Goal: Task Accomplishment & Management: Complete application form

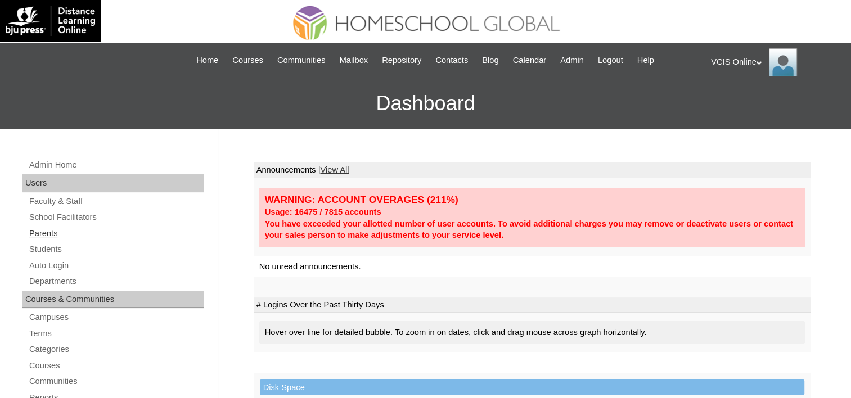
click at [47, 234] on link "Parents" at bounding box center [116, 234] width 176 height 14
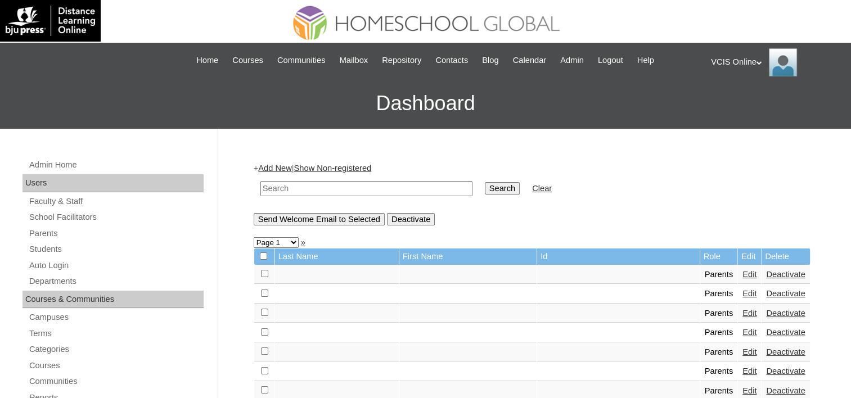
click at [280, 167] on link "Add New" at bounding box center [274, 168] width 33 height 9
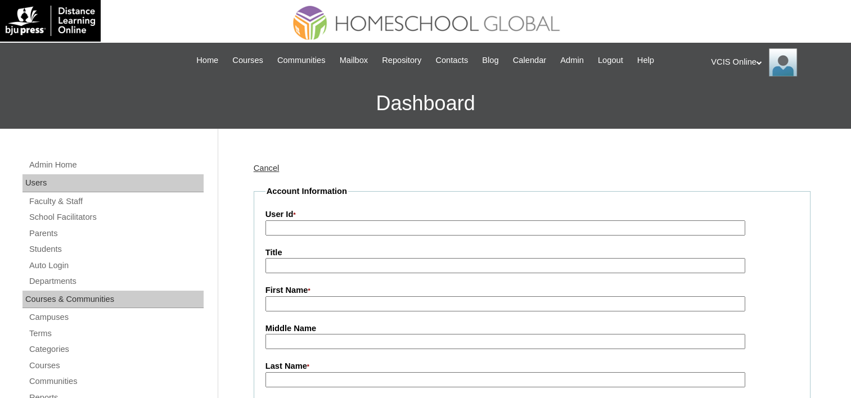
click at [302, 225] on input "User Id *" at bounding box center [506, 228] width 480 height 15
paste input "VCIS022-9B-PA2025"
type input "VCIS022-9B-PA2025"
click at [356, 300] on input "First Name *" at bounding box center [506, 304] width 480 height 15
paste input "Danica Joy Laparan Morales"
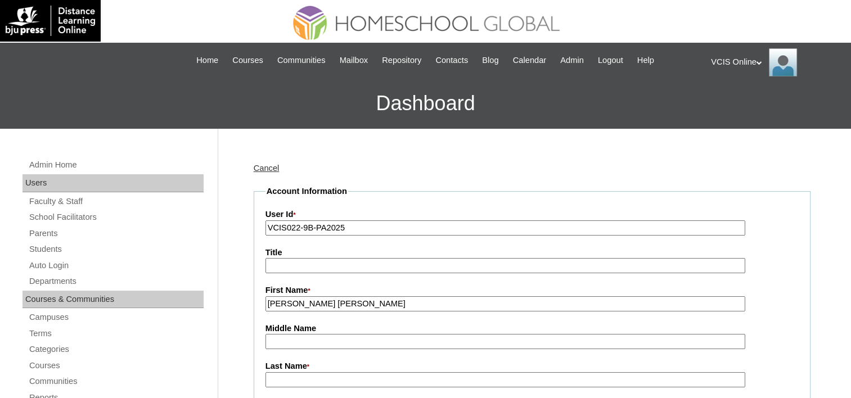
drag, startPoint x: 378, startPoint y: 300, endPoint x: 309, endPoint y: 297, distance: 68.7
click at [309, 297] on input "Danica Joy Laparan Morales" at bounding box center [506, 304] width 480 height 15
type input "Danica Joy"
click at [299, 338] on input "Middle Name" at bounding box center [506, 341] width 480 height 15
type input "l"
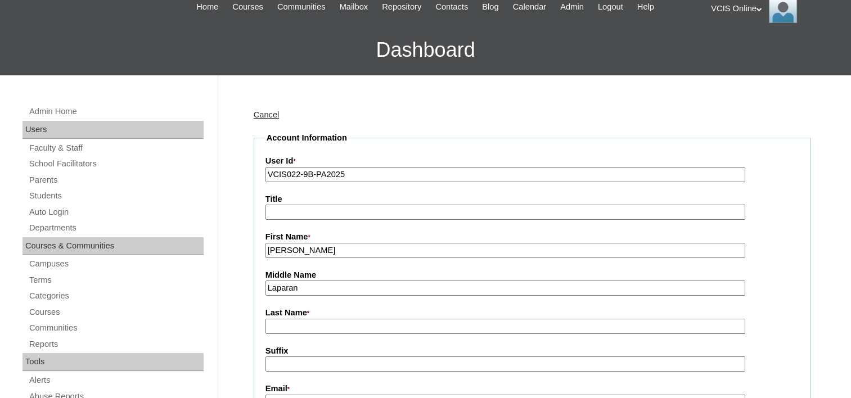
scroll to position [56, 0]
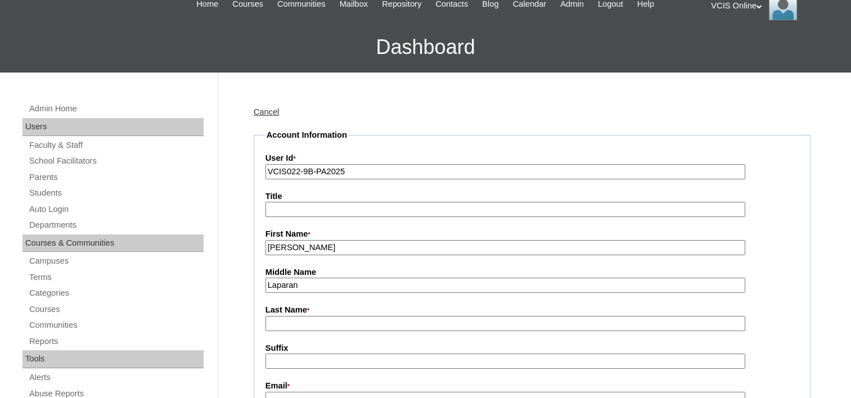
type input "Laparan"
click at [291, 320] on input "Last Name *" at bounding box center [506, 323] width 480 height 15
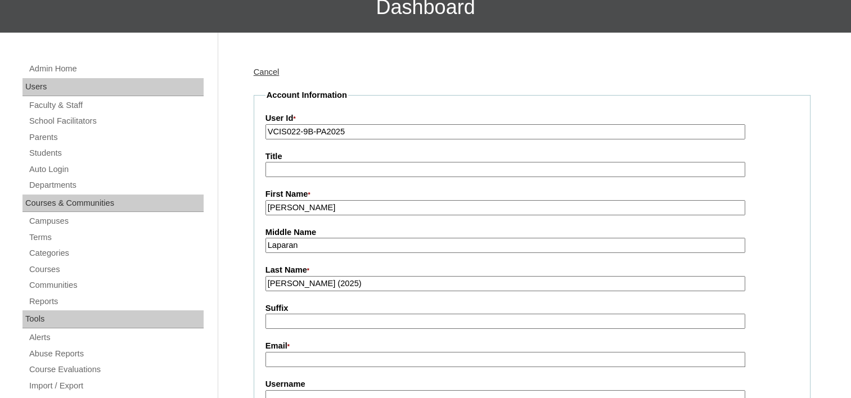
scroll to position [113, 0]
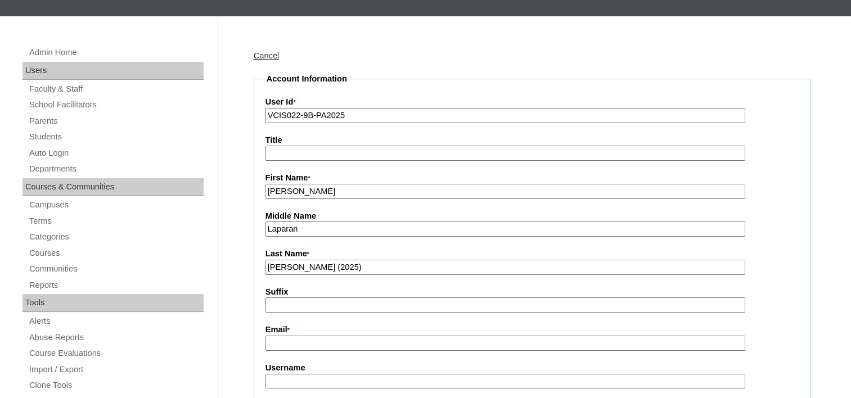
type input "Morales (2025)"
click at [291, 336] on input "Email *" at bounding box center [506, 343] width 480 height 15
paste input "deelaparan25@gmail.com"
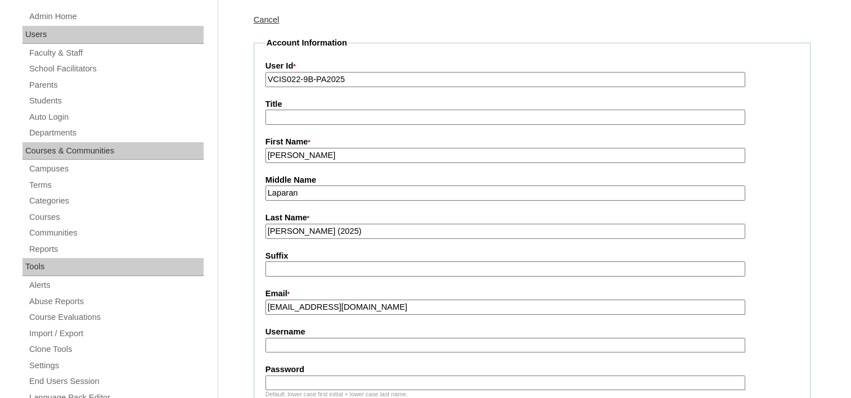
scroll to position [169, 0]
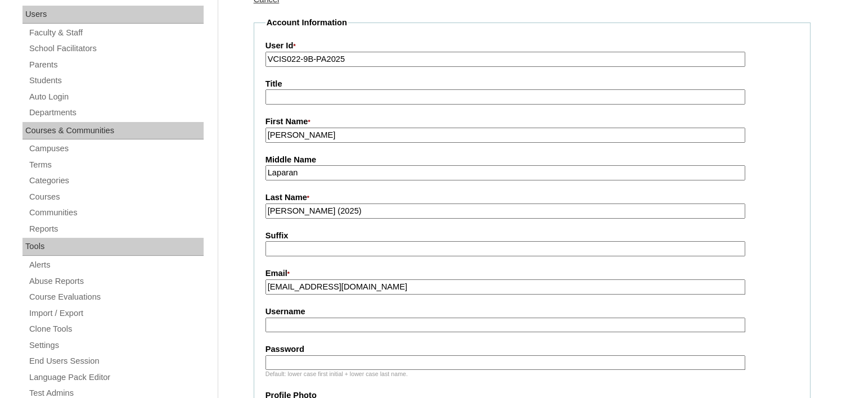
type input "deelaparan25@gmail.com"
click at [321, 324] on input "Username" at bounding box center [506, 325] width 480 height 15
paste input "dmorales2025"
type input "dmorales2025"
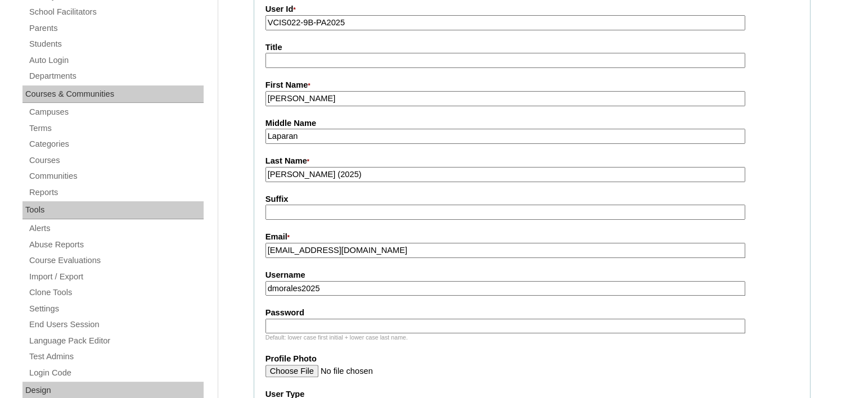
scroll to position [225, 0]
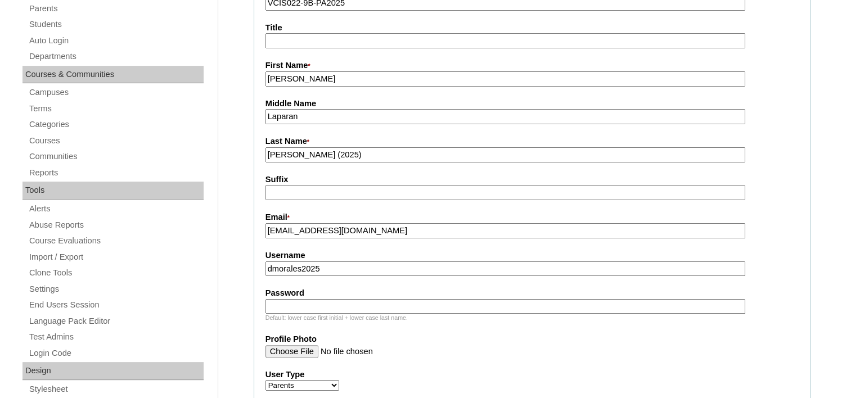
click at [326, 299] on input "Password" at bounding box center [506, 306] width 480 height 15
paste input "jmXVQr"
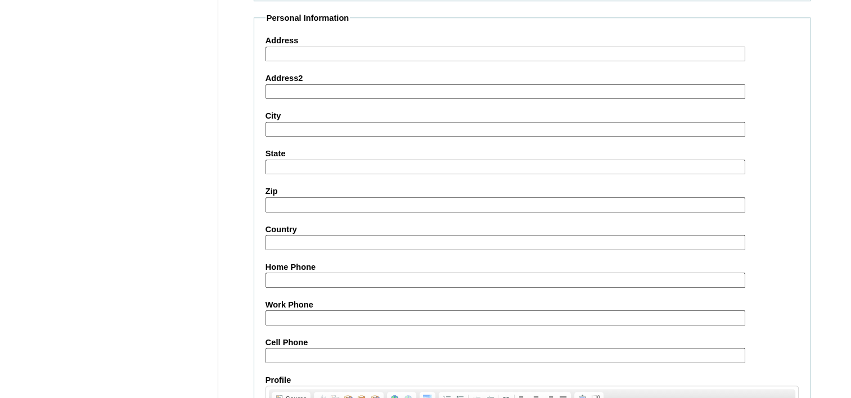
scroll to position [956, 0]
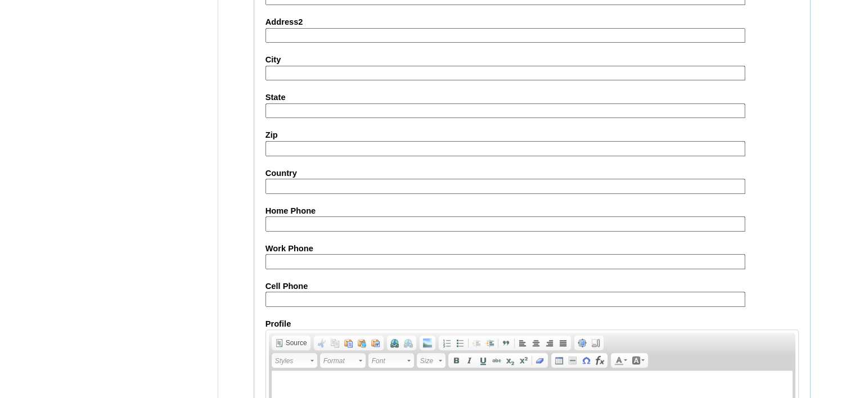
type input "jmXVQr"
click at [325, 292] on input "Cell Phone" at bounding box center [506, 299] width 480 height 15
paste input "63-9957566041"
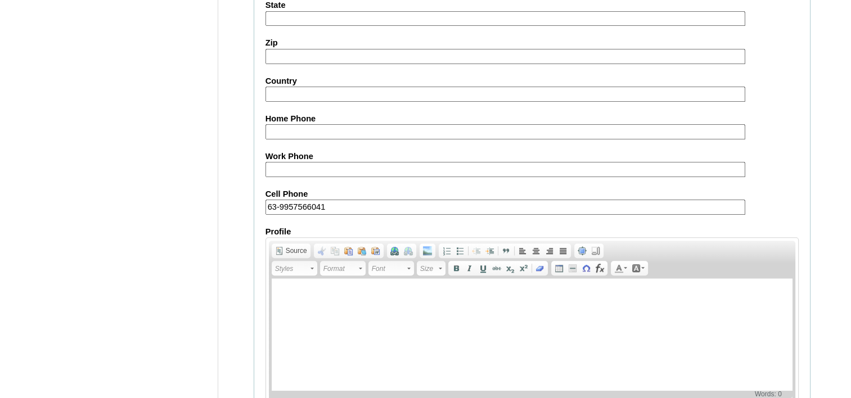
scroll to position [1108, 0]
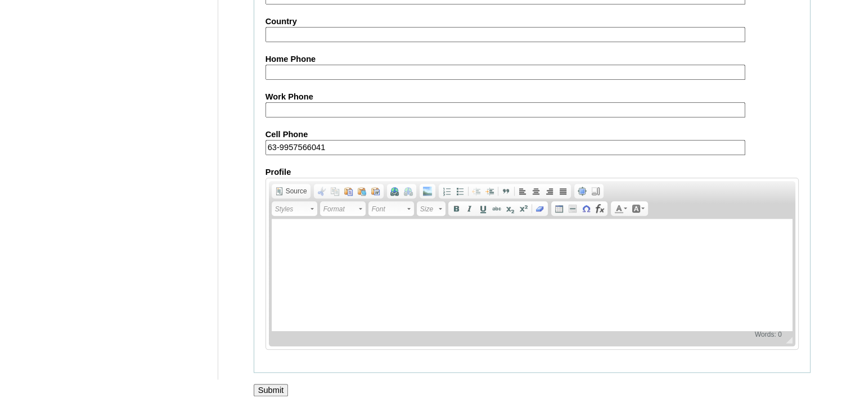
type input "63-9957566041"
click at [273, 384] on input "Submit" at bounding box center [271, 390] width 35 height 12
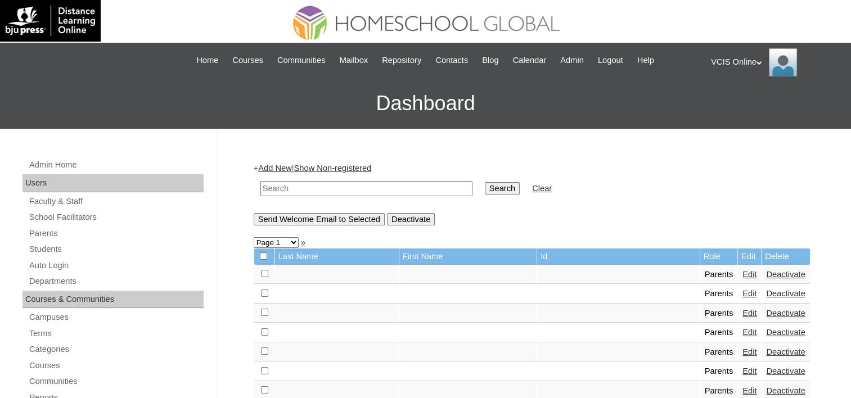
click at [277, 187] on input "text" at bounding box center [366, 188] width 212 height 15
type input "[PERSON_NAME]"
click at [485, 182] on input "Search" at bounding box center [502, 188] width 35 height 12
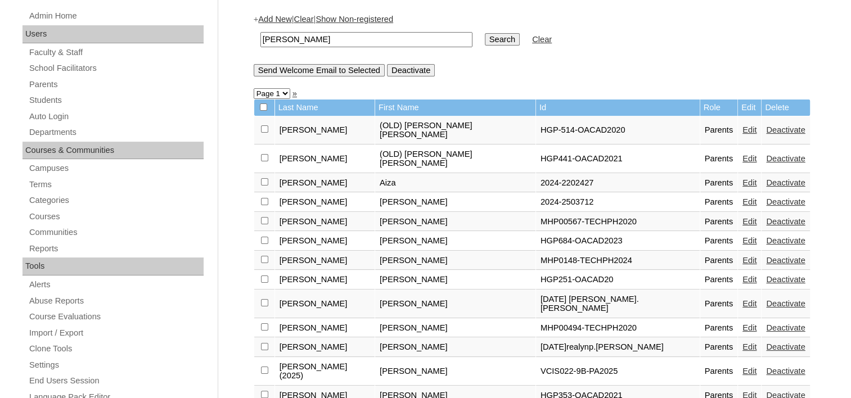
scroll to position [169, 0]
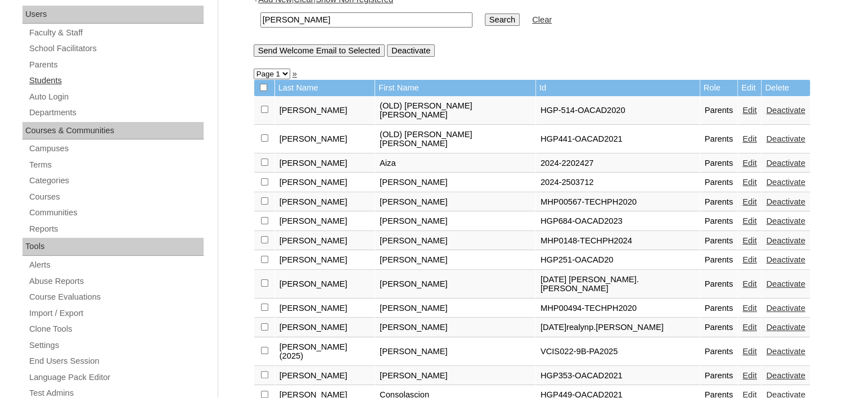
click at [52, 77] on link "Students" at bounding box center [116, 81] width 176 height 14
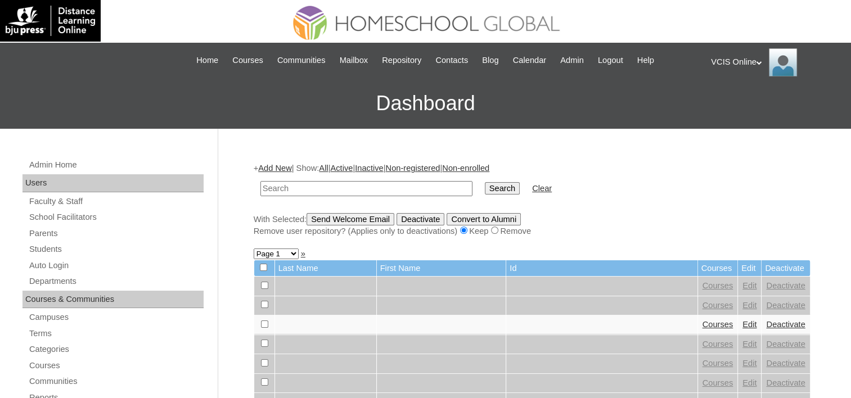
click at [270, 167] on link "Add New" at bounding box center [274, 168] width 33 height 9
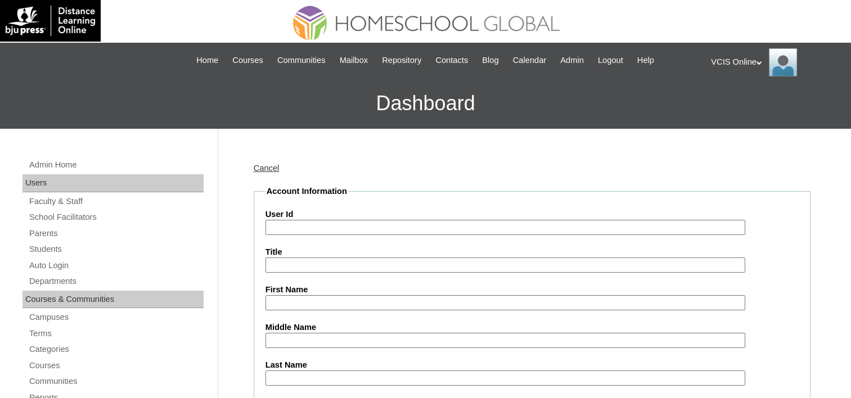
click at [300, 228] on input "User Id" at bounding box center [506, 227] width 480 height 15
paste input "VCIS022-9B-SA2025"
type input "VCIS022-9B-SA2025"
click at [315, 297] on input "First Name" at bounding box center [506, 302] width 480 height 15
paste input "En-chun"
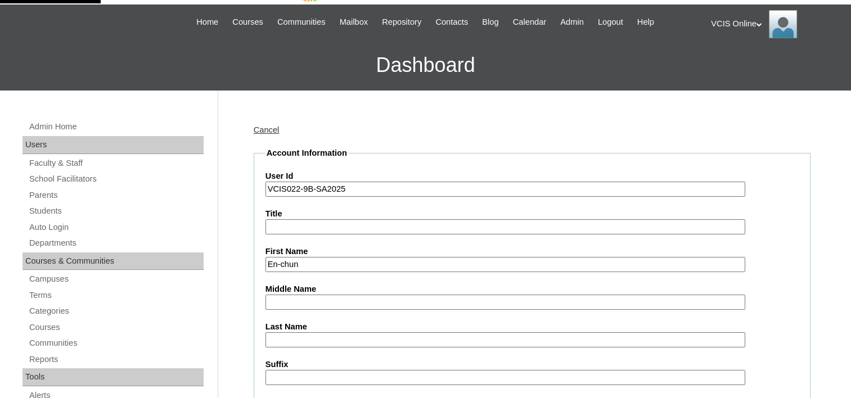
scroll to position [56, 0]
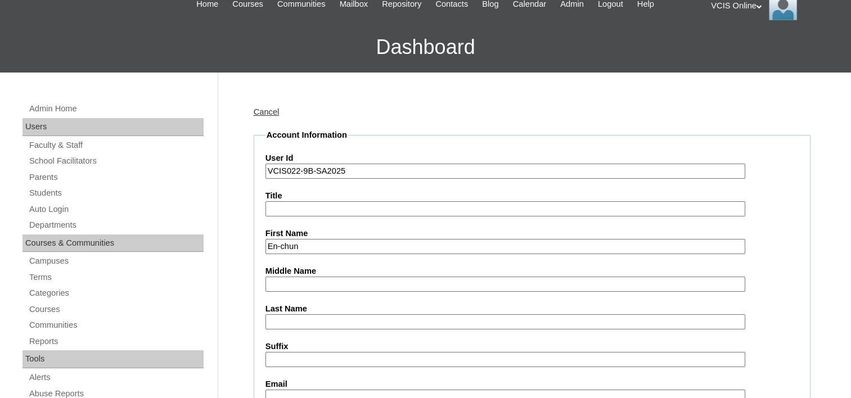
type input "En-chun"
click at [308, 282] on input "Middle Name" at bounding box center [506, 284] width 480 height 15
click at [269, 321] on input "Last Name" at bounding box center [506, 322] width 480 height 15
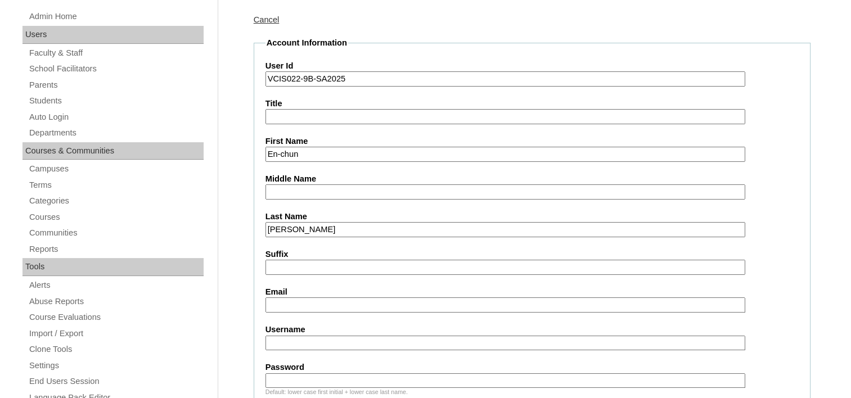
scroll to position [169, 0]
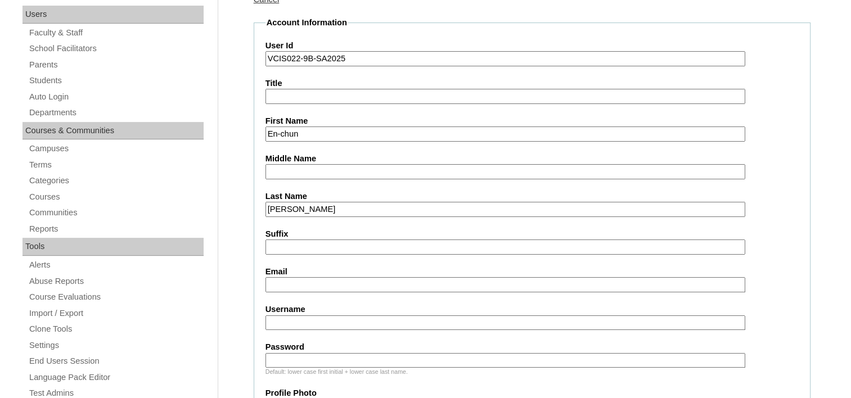
type input "Cheng"
click at [304, 286] on input "Email" at bounding box center [506, 284] width 480 height 15
paste input "eccheng.student@vcis.edu.ph"
type input "eccheng.student@vcis.edu.ph"
click at [325, 322] on input "Username" at bounding box center [506, 323] width 480 height 15
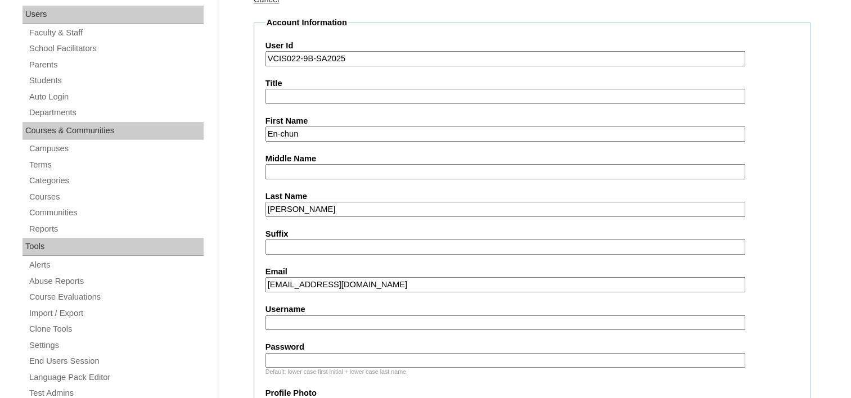
paste input "En-chung.Cheng2025"
type input "En-chung.Cheng2025"
click at [408, 353] on input "Password" at bounding box center [506, 360] width 480 height 15
paste input "NyPFwJ"
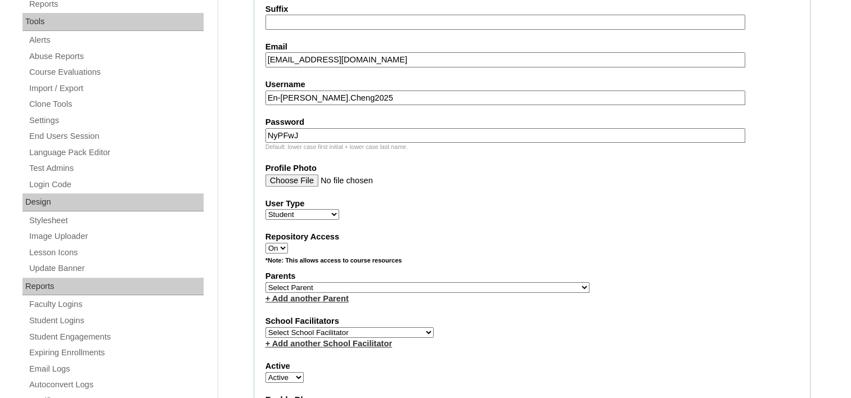
scroll to position [506, 0]
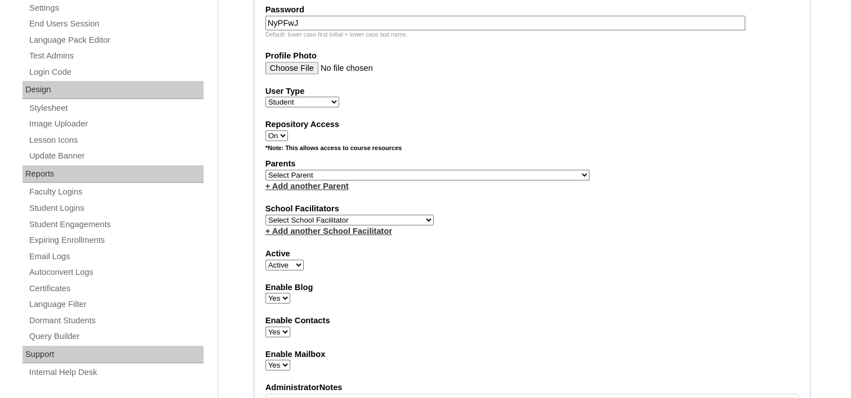
type input "NyPFwJ"
click at [383, 170] on select "Select Parent , , , , , , , , , , , , , , , , , , , , , , , , , , , , , , , , ,…" at bounding box center [428, 175] width 324 height 11
select select "43587"
click at [266, 170] on select "Select Parent , , , , , , , , , , , , , , , , , , , , , , , , , , , , , , , , ,…" at bounding box center [428, 175] width 324 height 11
click at [342, 215] on select "Select School Facilitator Norman Añain Ruffa Abadijas Mary Abella Gloryfe Abion…" at bounding box center [350, 220] width 168 height 11
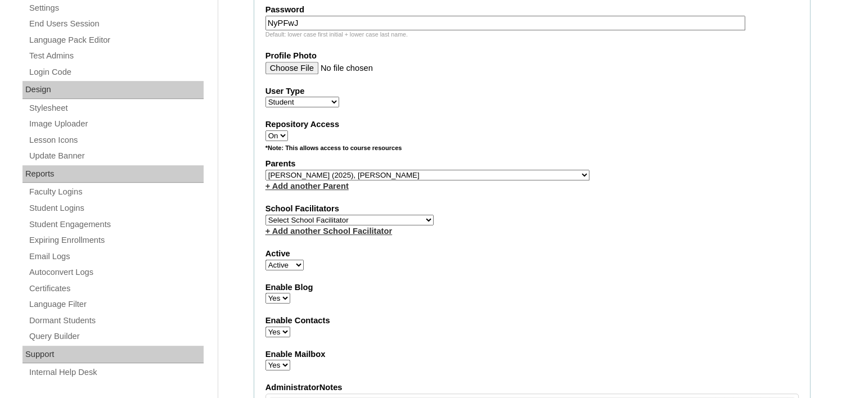
select select "42221"
click at [266, 215] on select "Select School Facilitator Norman Añain Ruffa Abadijas Mary Abella Gloryfe Abion…" at bounding box center [350, 220] width 168 height 11
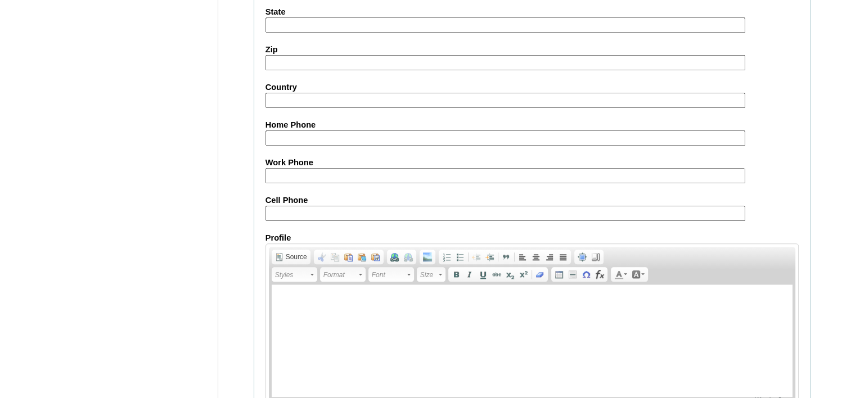
scroll to position [1238, 0]
click at [380, 205] on input "Cell Phone" at bounding box center [506, 212] width 480 height 15
paste input "63-9957566041"
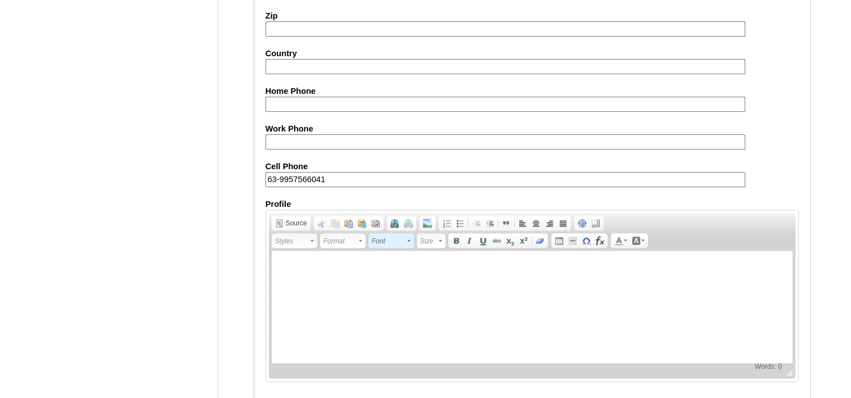
scroll to position [1301, 0]
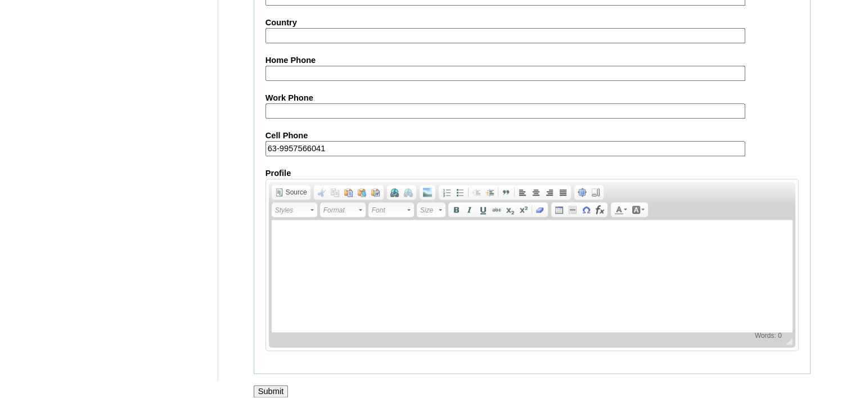
type input "63-9957566041"
click at [281, 385] on input "Submit" at bounding box center [271, 391] width 35 height 12
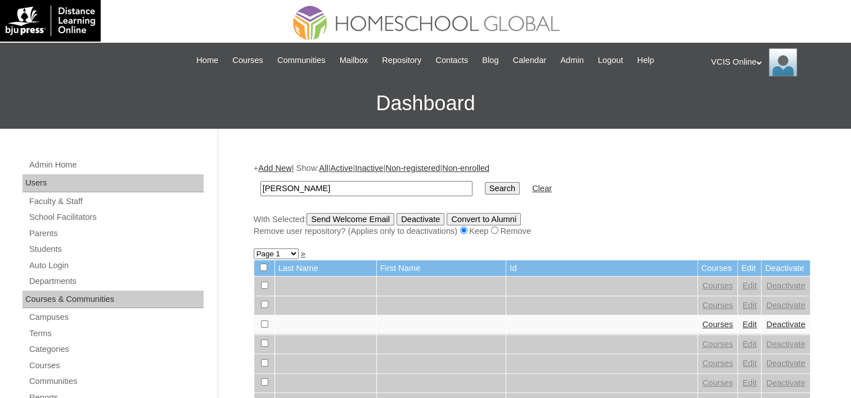
type input "[PERSON_NAME]"
click at [485, 182] on input "Search" at bounding box center [502, 188] width 35 height 12
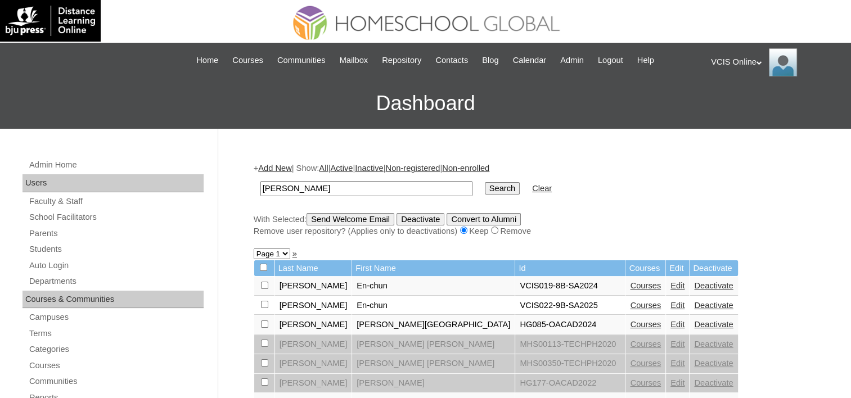
click at [630, 306] on link "Courses" at bounding box center [645, 305] width 31 height 9
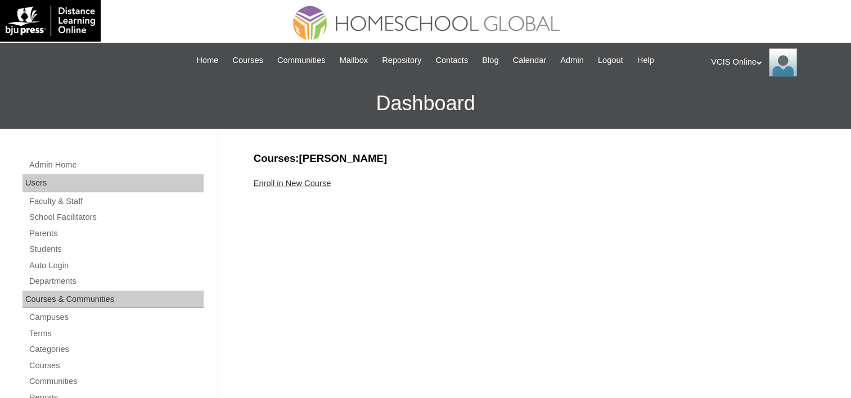
click at [301, 183] on link "Enroll in New Course" at bounding box center [293, 183] width 78 height 9
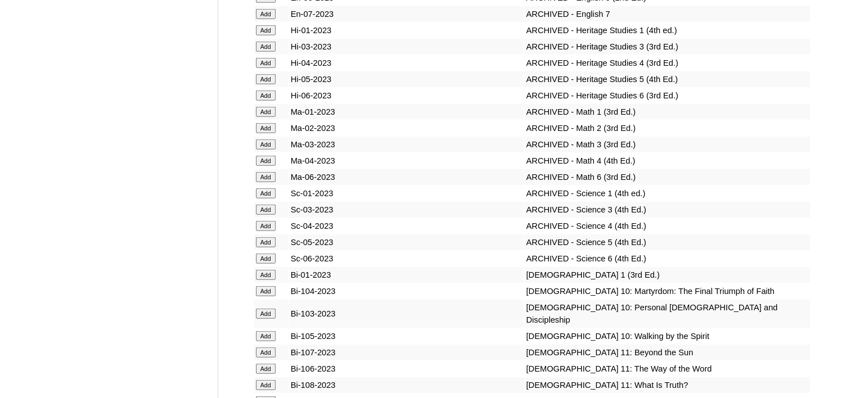
scroll to position [7202, 0]
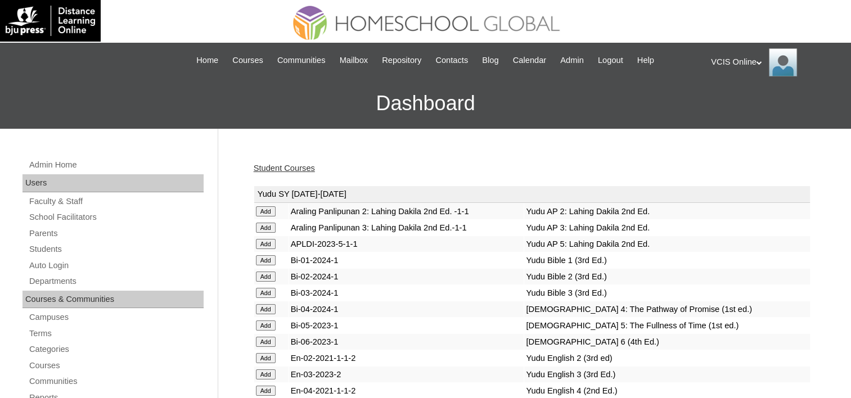
click at [265, 168] on link "Student Courses" at bounding box center [284, 168] width 61 height 9
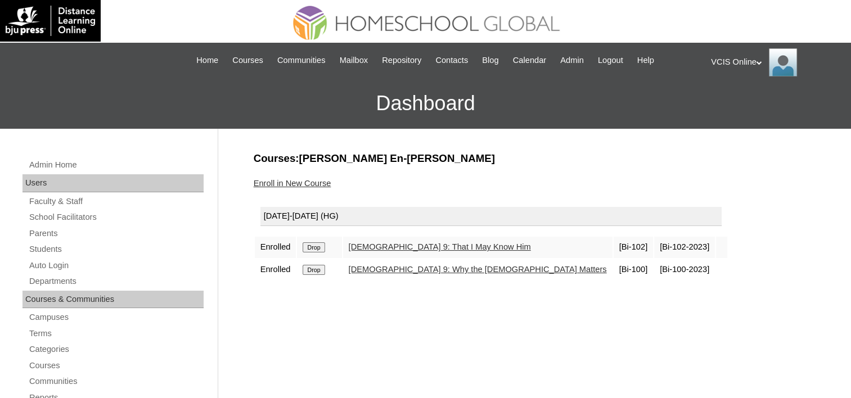
click at [281, 181] on link "Enroll in New Course" at bounding box center [293, 183] width 78 height 9
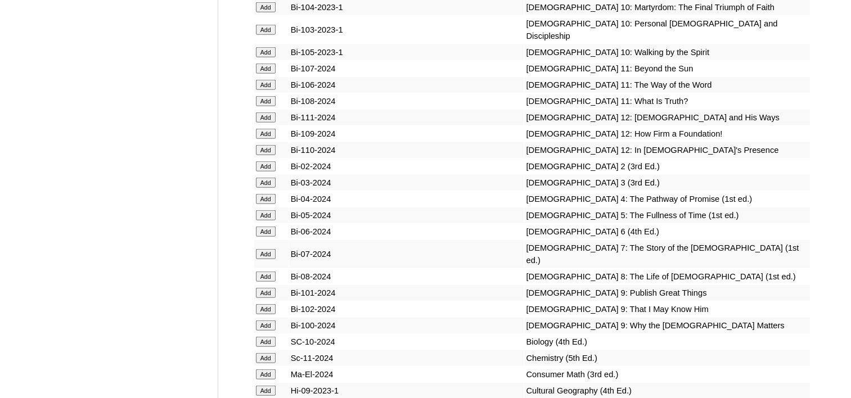
scroll to position [2813, 0]
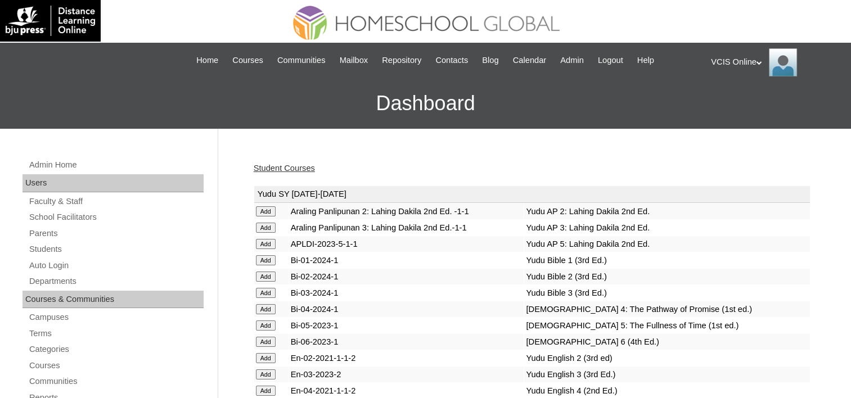
click at [280, 169] on link "Student Courses" at bounding box center [284, 168] width 61 height 9
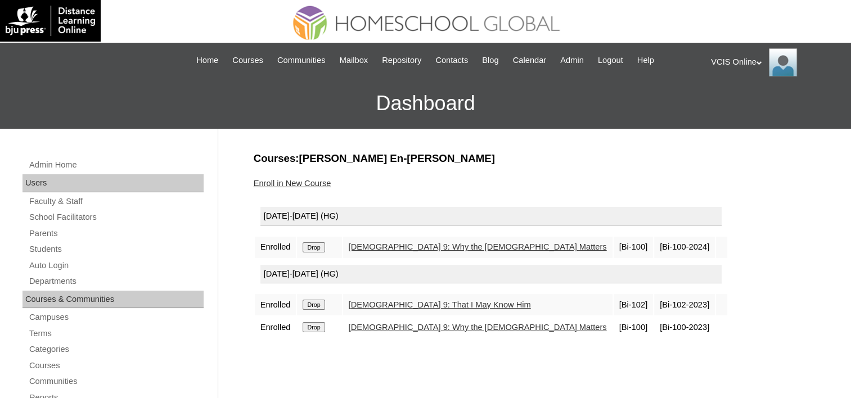
click at [309, 253] on input "Drop" at bounding box center [314, 247] width 22 height 10
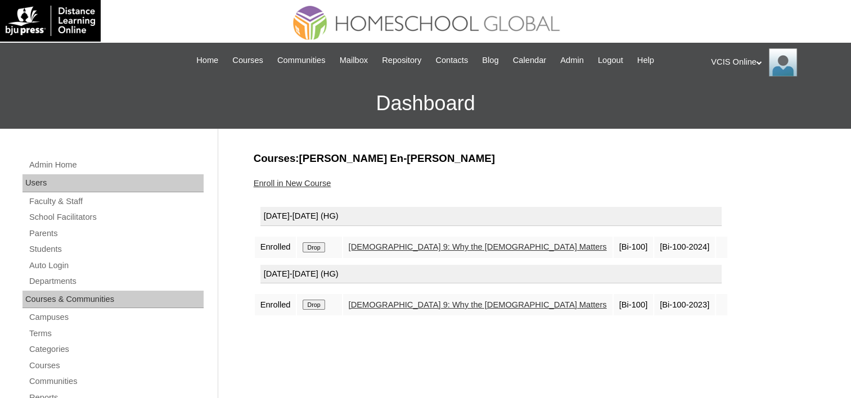
click at [315, 253] on input "Drop" at bounding box center [314, 247] width 22 height 10
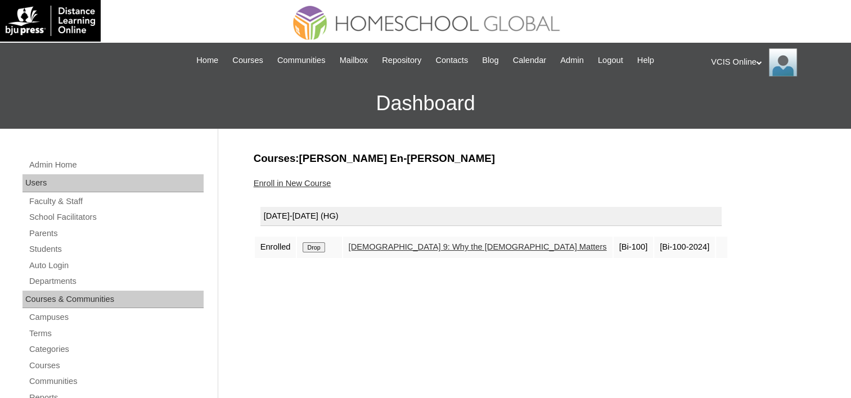
click at [286, 181] on link "Enroll in New Course" at bounding box center [293, 183] width 78 height 9
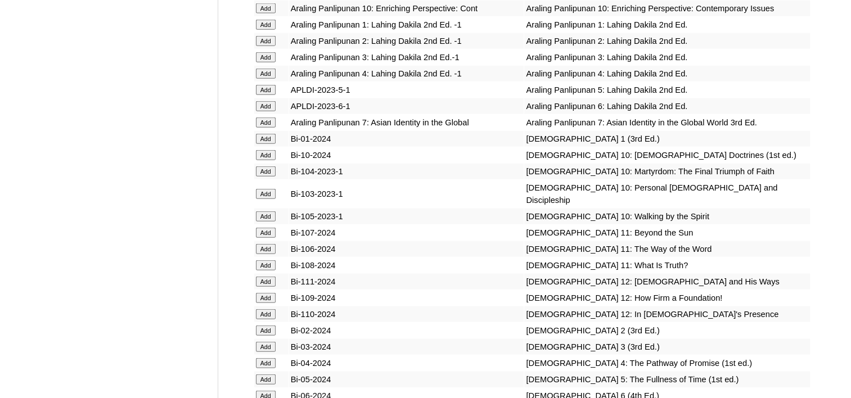
scroll to position [2757, 0]
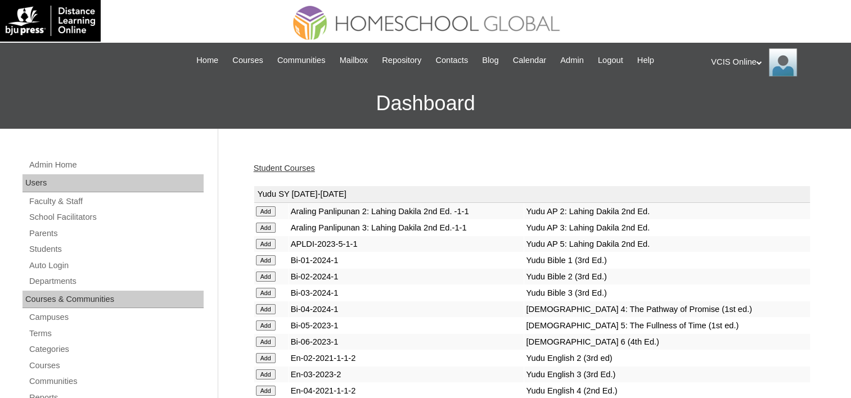
click at [290, 165] on link "Student Courses" at bounding box center [284, 168] width 61 height 9
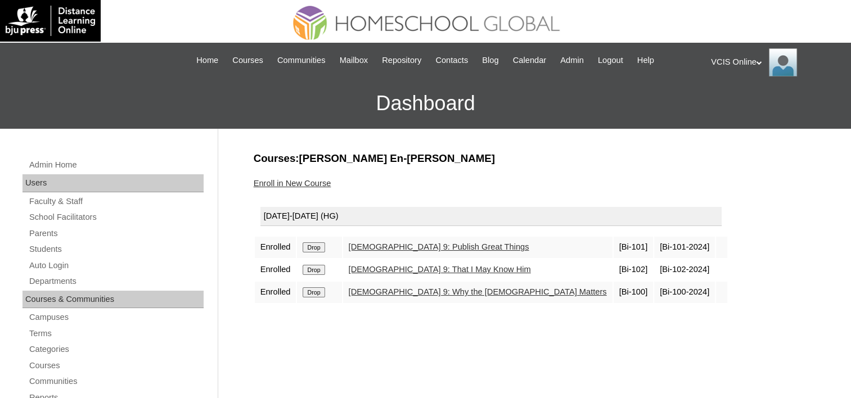
click at [310, 185] on link "Enroll in New Course" at bounding box center [293, 183] width 78 height 9
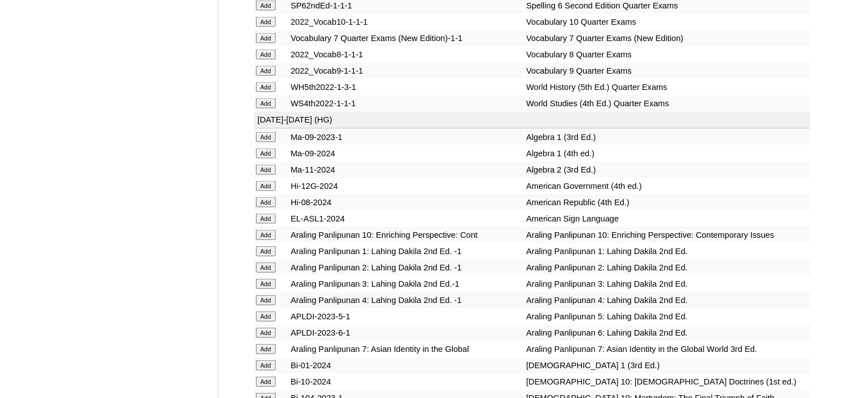
scroll to position [2419, 0]
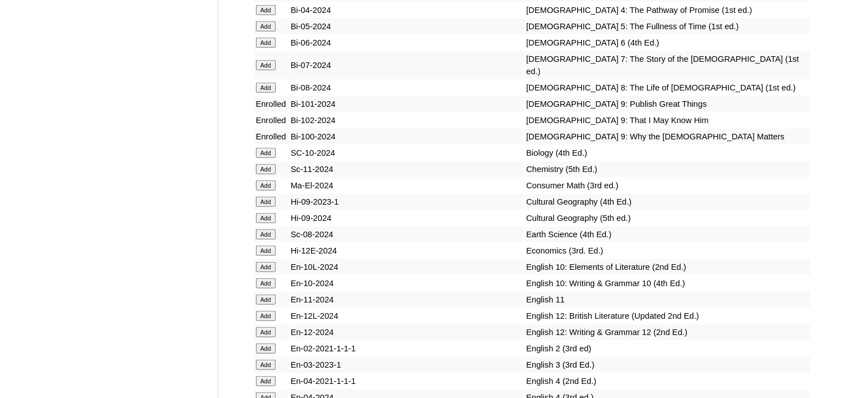
scroll to position [3094, 0]
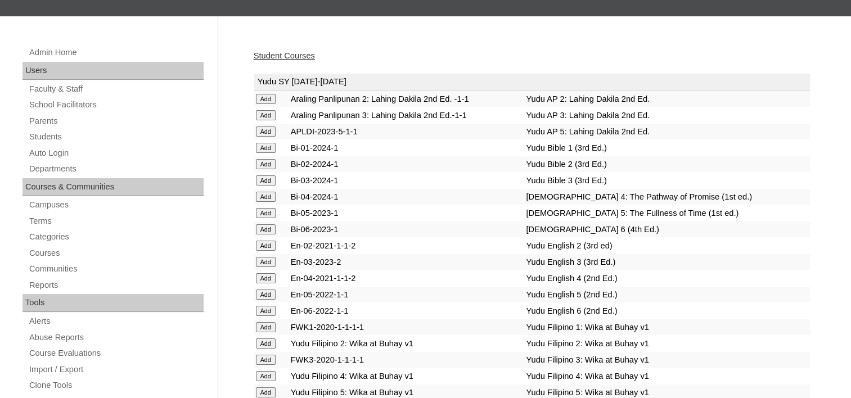
scroll to position [0, 0]
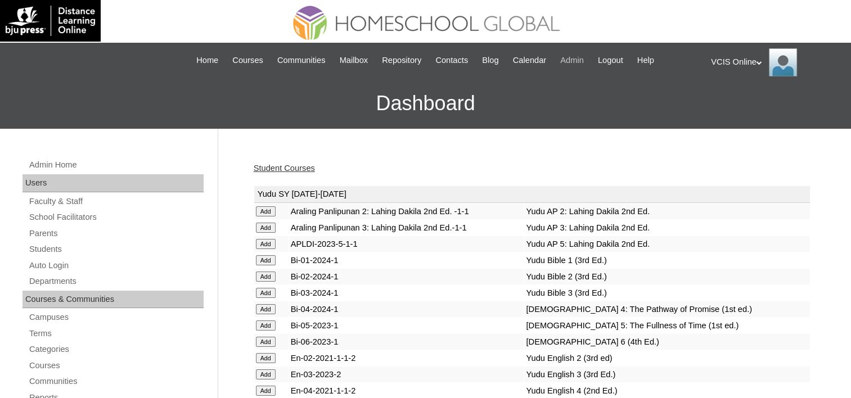
click at [564, 59] on span "Admin" at bounding box center [572, 60] width 24 height 13
click at [279, 169] on link "Student Courses" at bounding box center [284, 168] width 61 height 9
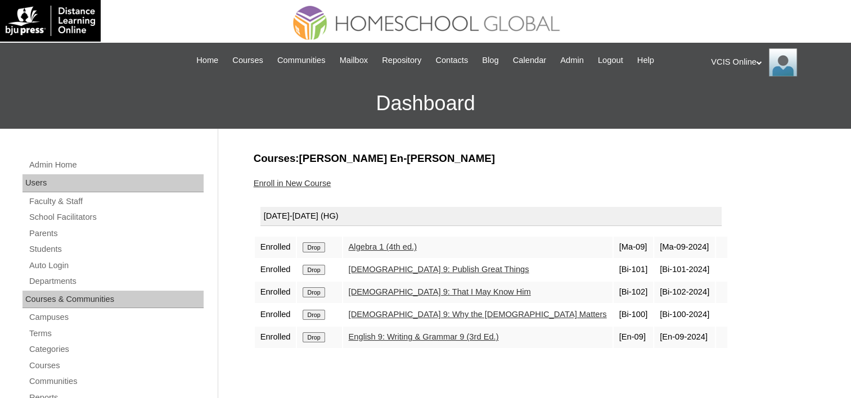
click at [286, 182] on link "Enroll in New Course" at bounding box center [293, 183] width 78 height 9
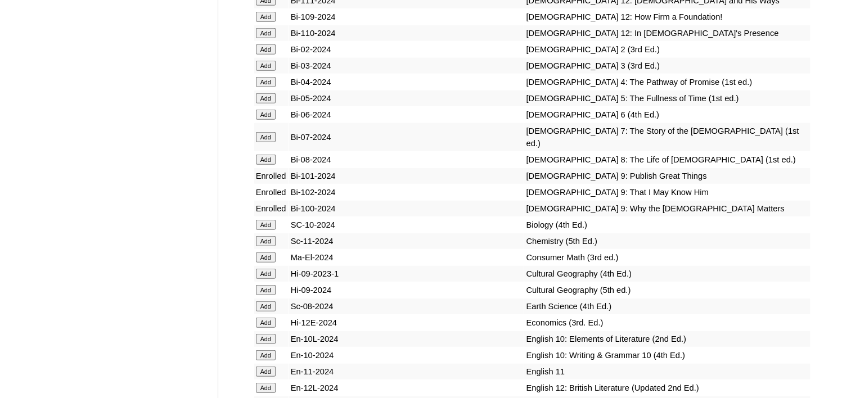
scroll to position [3207, 0]
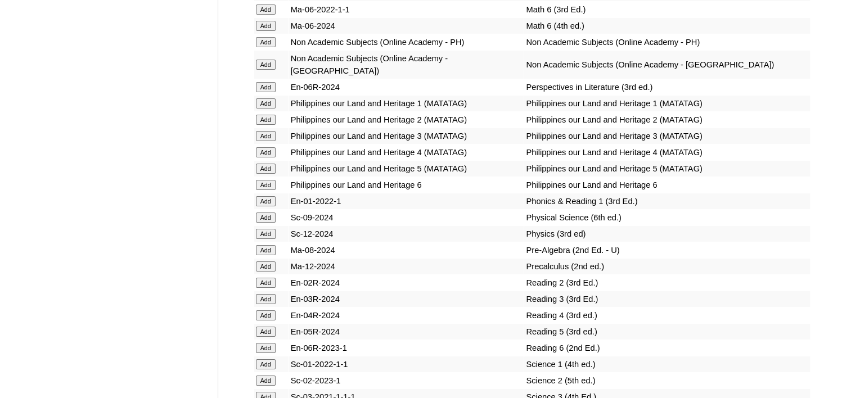
scroll to position [4220, 0]
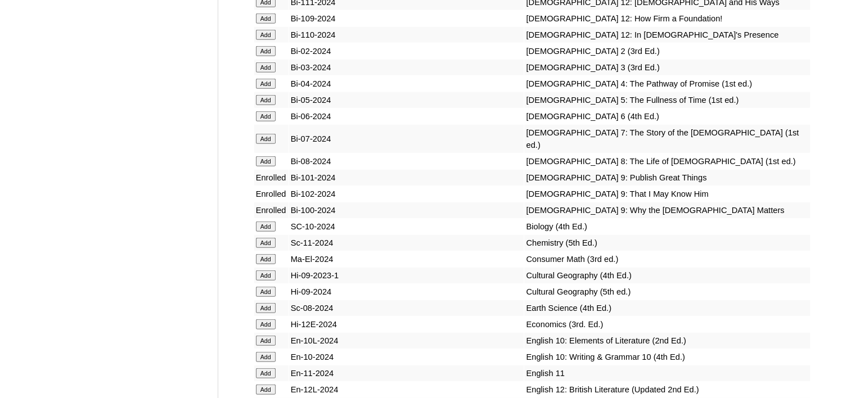
scroll to position [2926, 0]
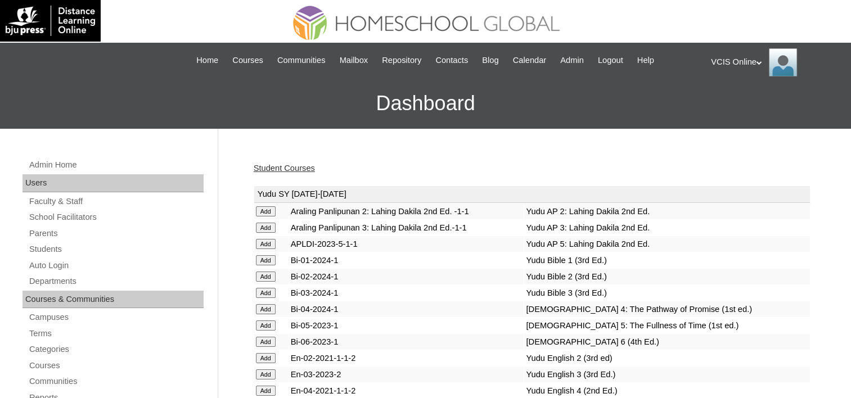
click at [282, 169] on link "Student Courses" at bounding box center [284, 168] width 61 height 9
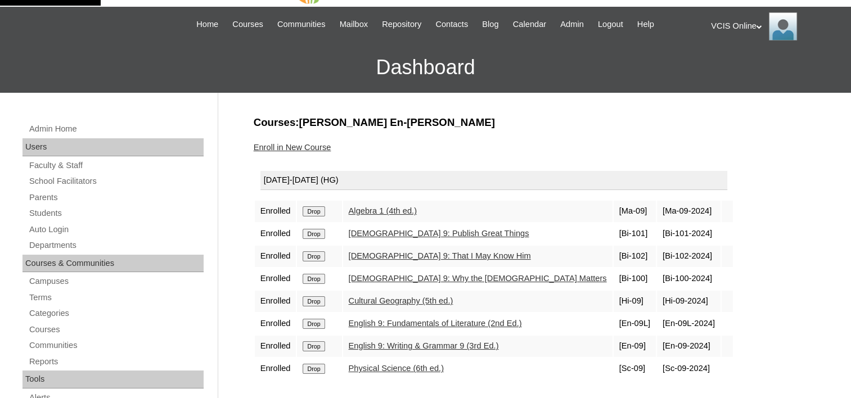
scroll to position [56, 0]
